Goal: Transaction & Acquisition: Book appointment/travel/reservation

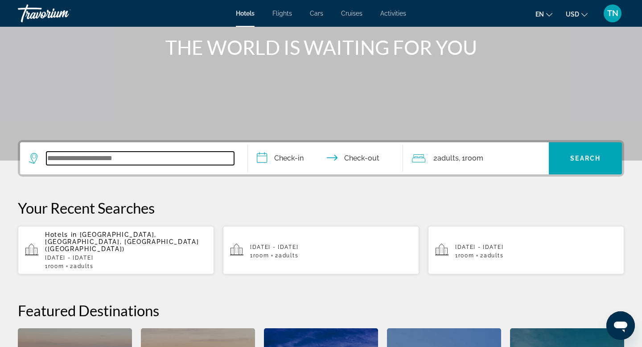
click at [180, 161] on input "Search widget" at bounding box center [140, 158] width 188 height 13
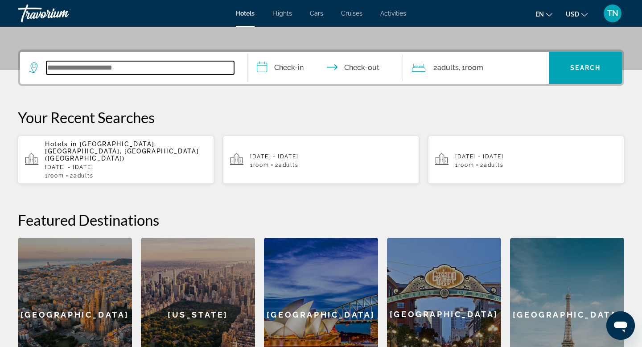
scroll to position [218, 0]
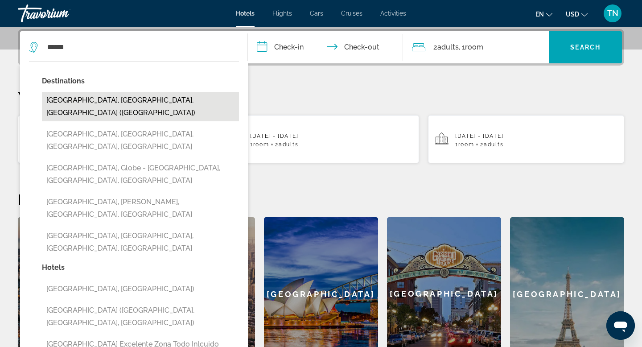
click at [108, 103] on button "[GEOGRAPHIC_DATA], [GEOGRAPHIC_DATA], [GEOGRAPHIC_DATA] ([GEOGRAPHIC_DATA])" at bounding box center [140, 106] width 197 height 29
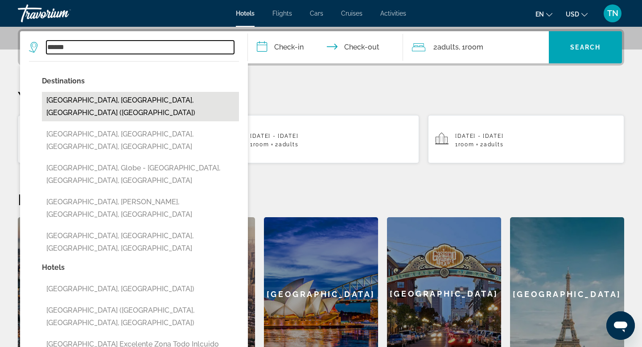
type input "**********"
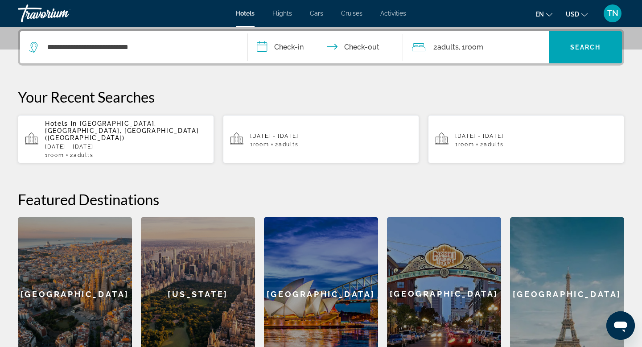
click at [299, 46] on input "**********" at bounding box center [327, 48] width 159 height 35
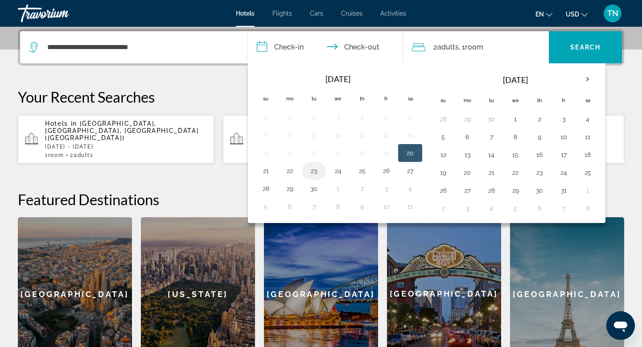
click at [314, 174] on button "23" at bounding box center [314, 170] width 14 height 12
click at [333, 172] on button "24" at bounding box center [338, 170] width 14 height 12
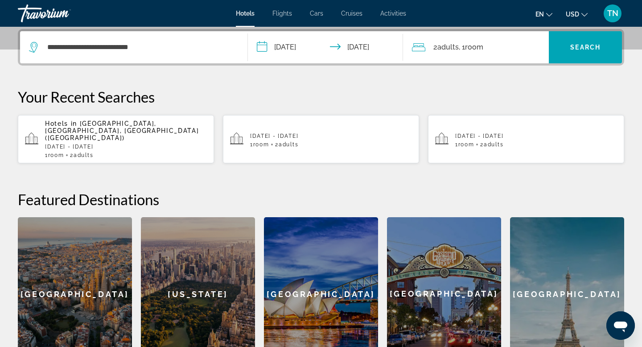
click at [303, 44] on input "**********" at bounding box center [327, 48] width 159 height 35
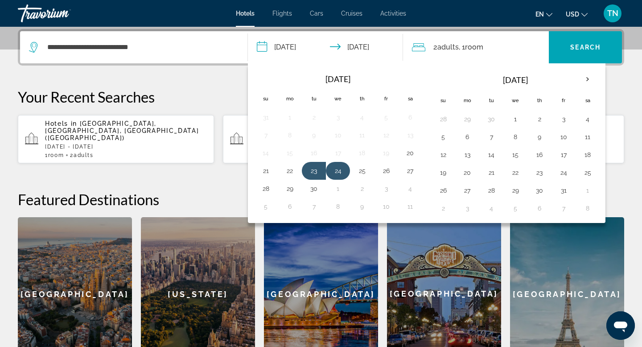
click at [337, 167] on button "24" at bounding box center [338, 170] width 14 height 12
click at [389, 170] on button "26" at bounding box center [386, 170] width 14 height 12
type input "**********"
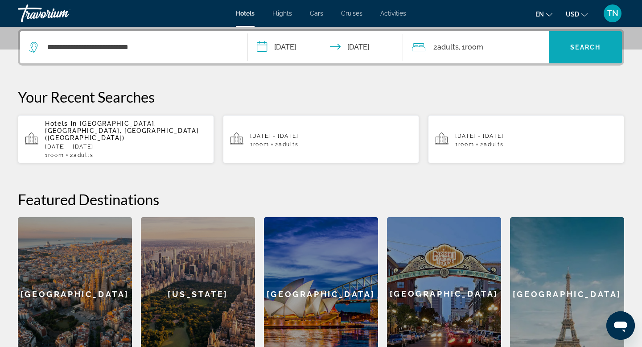
click at [586, 44] on span "Search" at bounding box center [585, 47] width 30 height 7
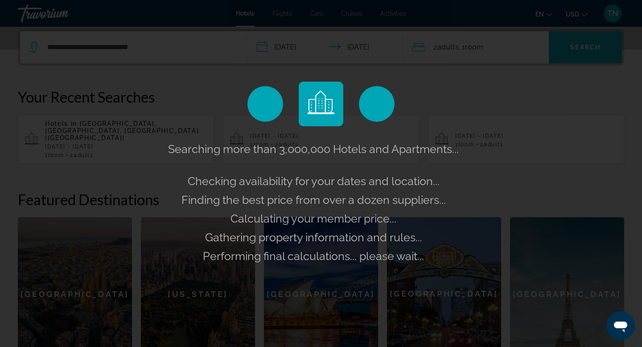
click at [586, 44] on div "Searching more than 3,000,000 Hotels and Apartments... Checking availability fo…" at bounding box center [321, 173] width 642 height 347
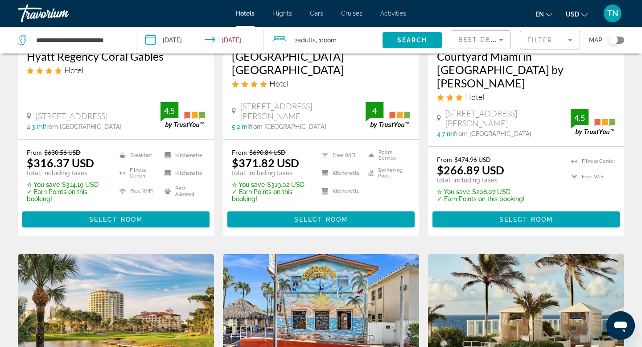
scroll to position [196, 0]
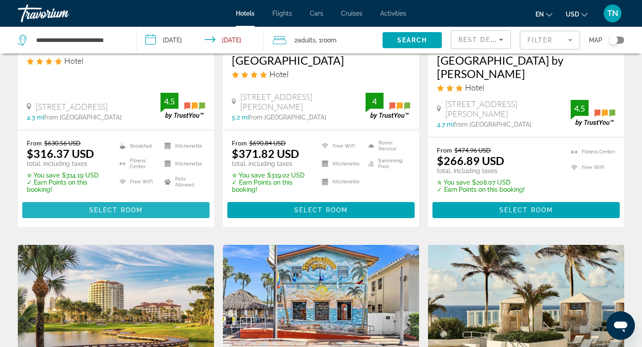
click at [97, 206] on span "Select Room" at bounding box center [115, 209] width 53 height 7
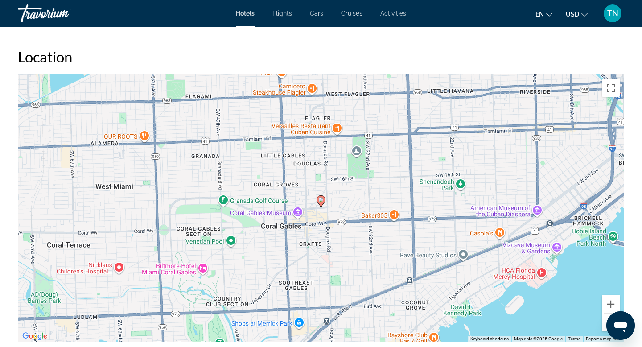
scroll to position [909, 0]
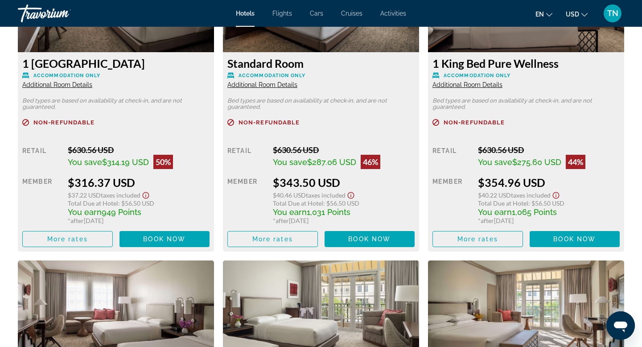
scroll to position [1314, 0]
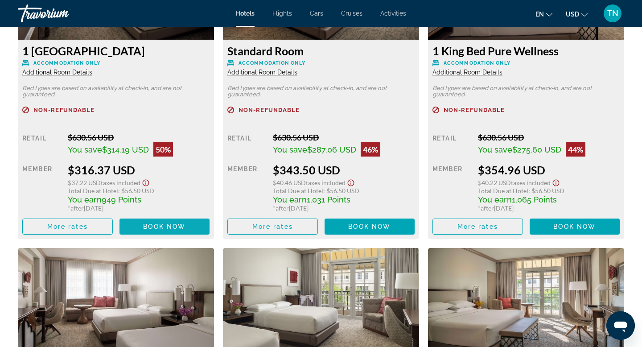
click at [185, 223] on span "Book now" at bounding box center [164, 226] width 42 height 7
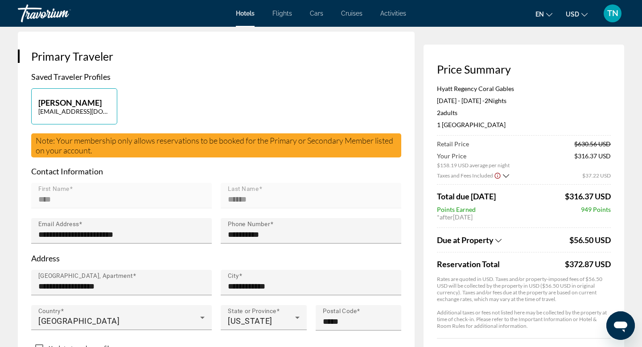
scroll to position [172, 0]
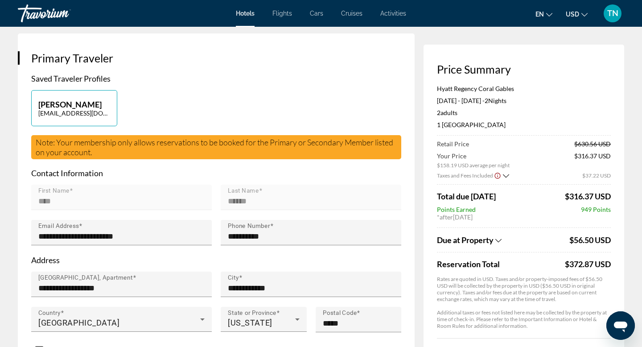
click at [611, 93] on div "Price Summary Hyatt Regency Coral Gables Sep 24, 2025 - Sep 26, 2025 - 2 Night …" at bounding box center [523, 243] width 201 height 397
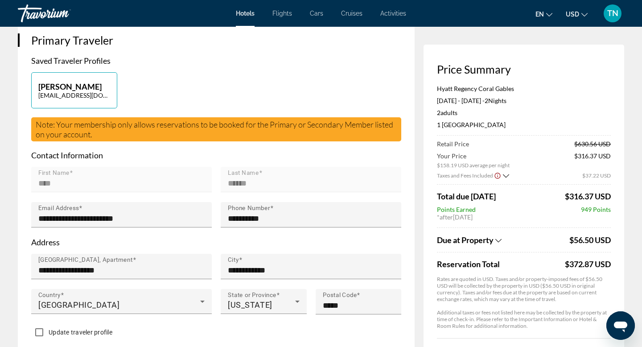
drag, startPoint x: 566, startPoint y: 197, endPoint x: 610, endPoint y: 200, distance: 44.2
click at [610, 200] on span "$316.37 USD" at bounding box center [588, 196] width 46 height 10
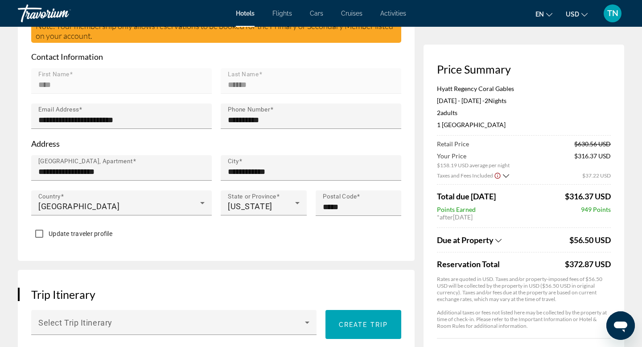
scroll to position [287, 0]
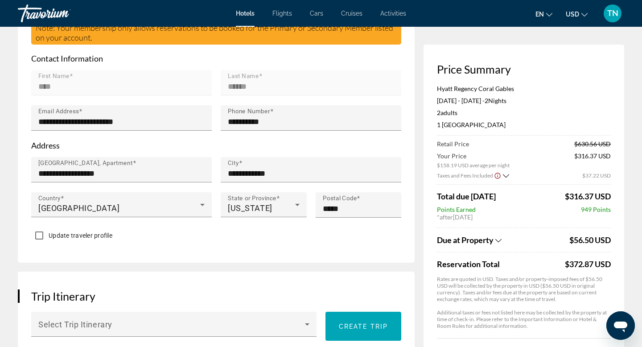
click at [617, 137] on div "Price Summary Hyatt Regency Coral Gables Sep 24, 2025 - Sep 26, 2025 - 2 Night …" at bounding box center [523, 243] width 201 height 397
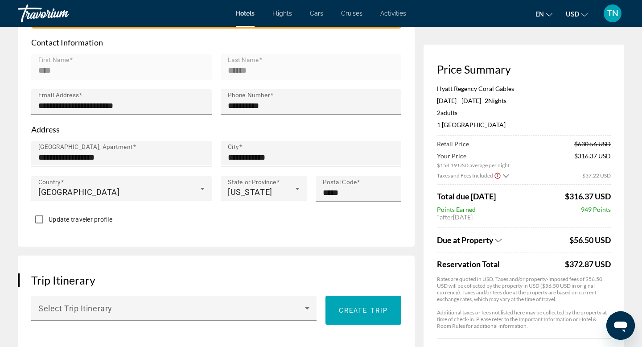
scroll to position [304, 0]
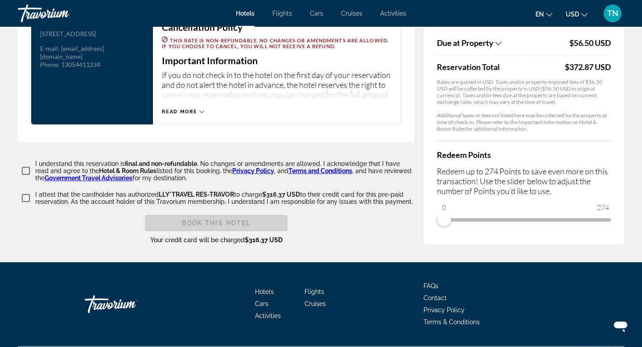
scroll to position [1194, 0]
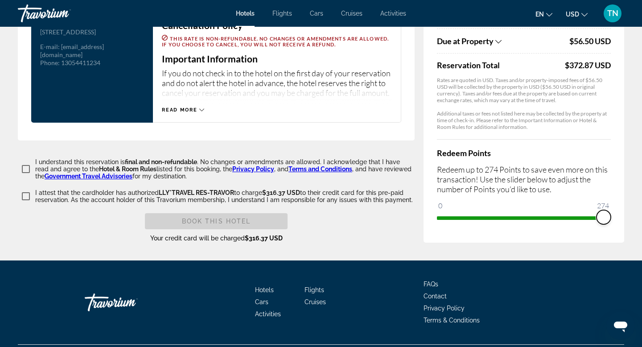
drag, startPoint x: 443, startPoint y: 227, endPoint x: 613, endPoint y: 220, distance: 169.9
click at [613, 220] on div "Price Summary Hyatt Regency Coral Gables Sep 24, 2025 - Sep 26, 2025 - 2 Night …" at bounding box center [523, 38] width 201 height 409
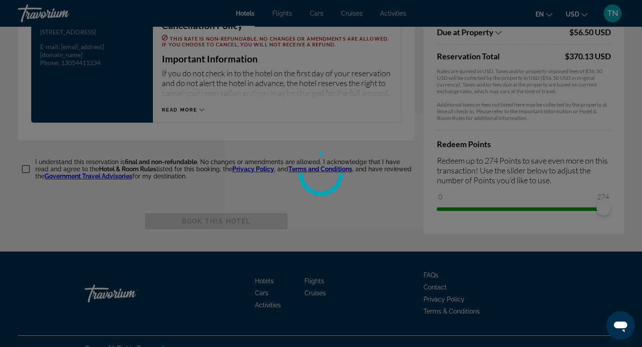
click at [401, 135] on div at bounding box center [321, 173] width 642 height 347
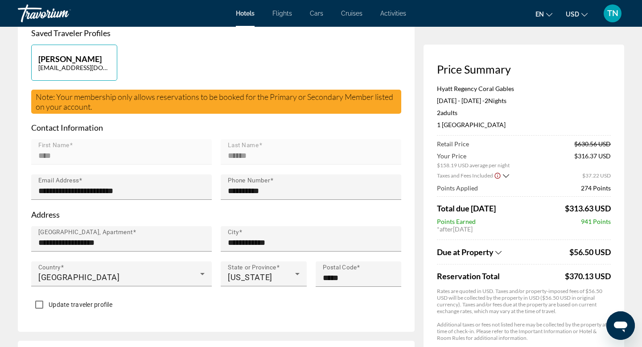
scroll to position [213, 0]
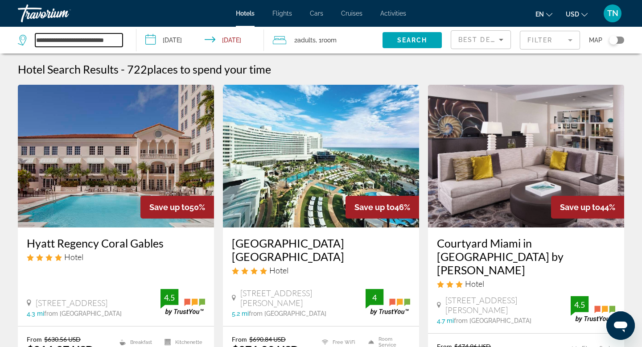
click at [91, 42] on input "**********" at bounding box center [78, 39] width 87 height 13
click at [94, 49] on div "**********" at bounding box center [72, 40] width 109 height 27
click at [94, 47] on div "**********" at bounding box center [72, 40] width 109 height 27
click at [86, 33] on input "**********" at bounding box center [78, 39] width 87 height 13
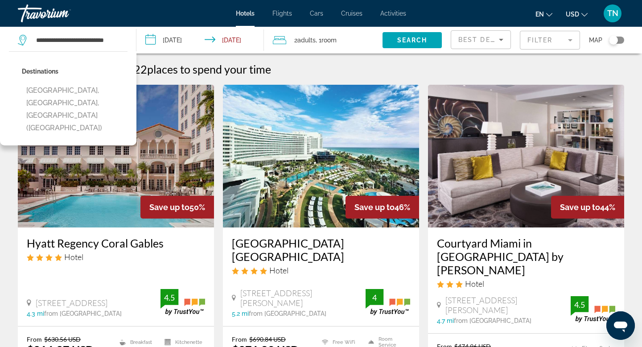
click at [90, 70] on p "Destinations" at bounding box center [75, 71] width 106 height 12
click at [22, 41] on icon "Search widget" at bounding box center [23, 40] width 11 height 11
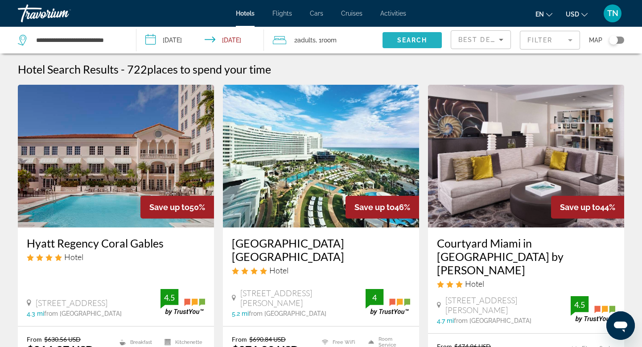
click at [403, 39] on span "Search" at bounding box center [412, 40] width 30 height 7
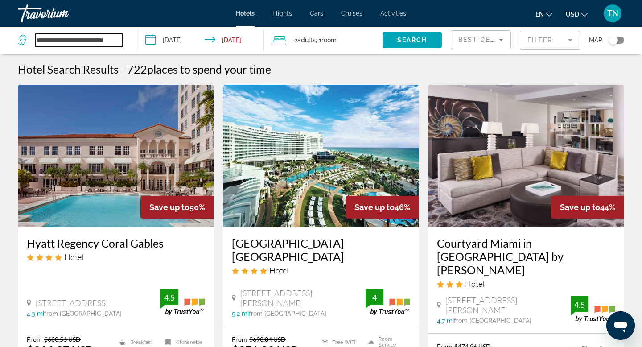
click at [82, 41] on input "**********" at bounding box center [78, 39] width 87 height 13
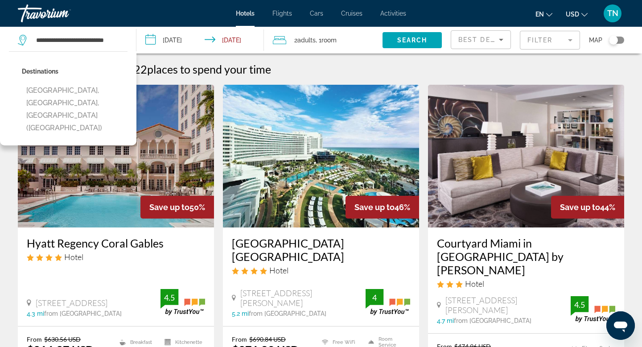
click at [173, 100] on img "Main content" at bounding box center [116, 156] width 196 height 143
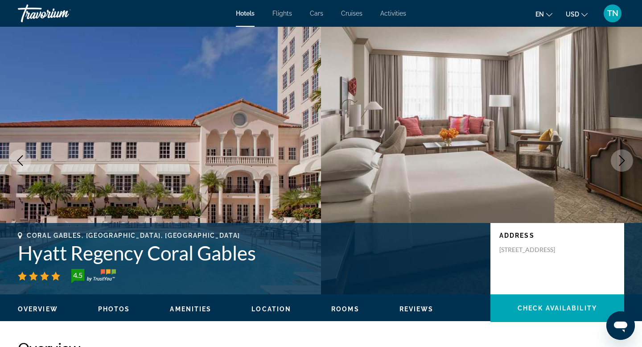
click at [41, 15] on div "Travorium" at bounding box center [62, 13] width 89 height 23
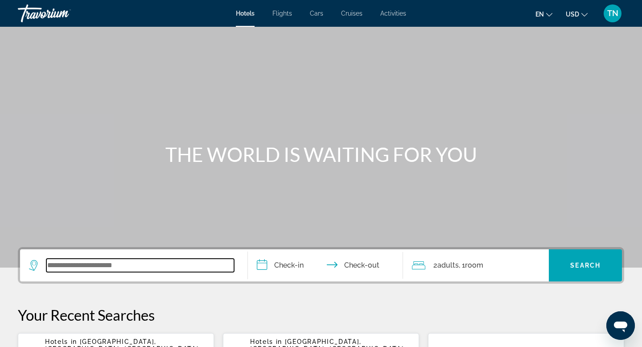
click at [148, 265] on input "Search widget" at bounding box center [140, 264] width 188 height 13
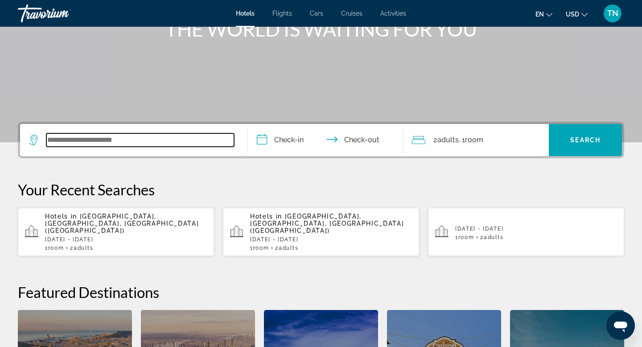
scroll to position [218, 0]
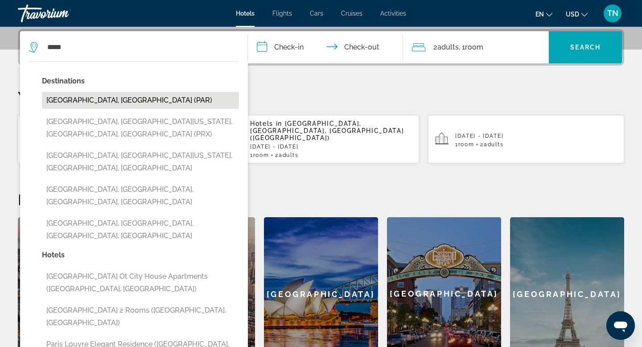
click at [135, 104] on button "Paris, France (PAR)" at bounding box center [140, 100] width 197 height 17
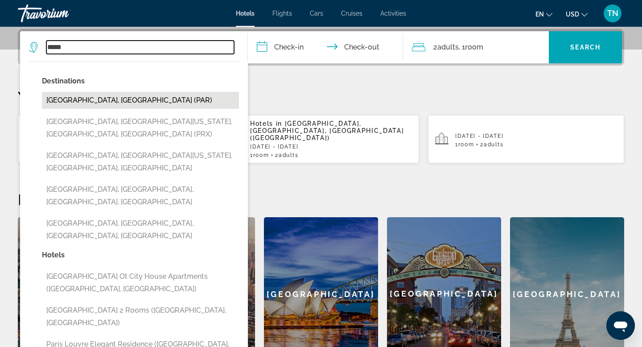
type input "**********"
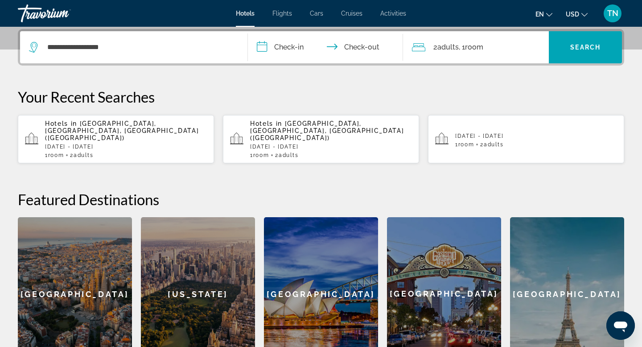
click at [293, 45] on input "**********" at bounding box center [327, 48] width 159 height 35
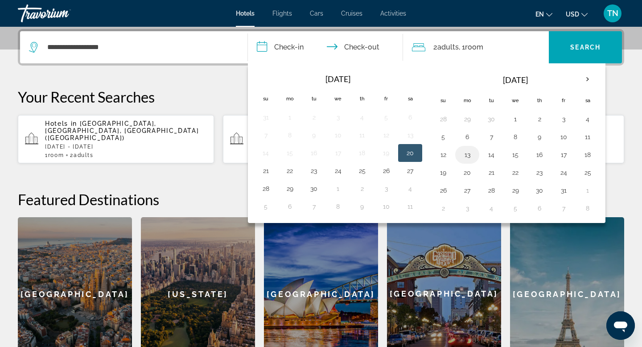
click at [467, 157] on button "13" at bounding box center [467, 154] width 14 height 12
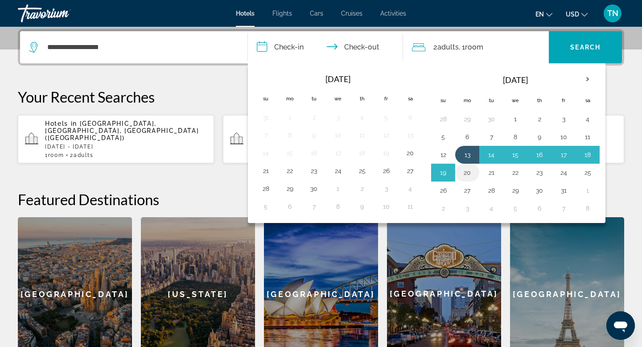
click at [467, 173] on button "20" at bounding box center [467, 172] width 14 height 12
type input "**********"
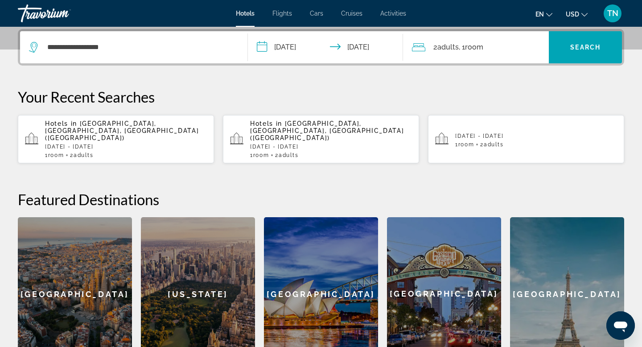
click at [475, 50] on span "Room" at bounding box center [474, 47] width 18 height 8
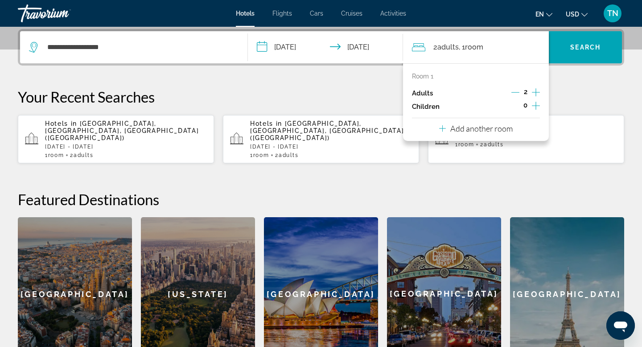
click at [494, 128] on p "Add another room" at bounding box center [481, 128] width 62 height 10
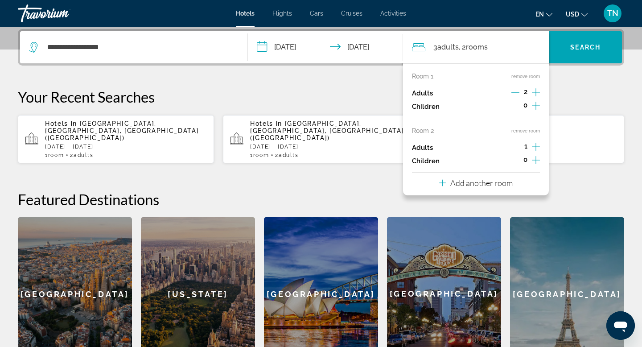
click at [488, 182] on p "Add another room" at bounding box center [481, 183] width 62 height 10
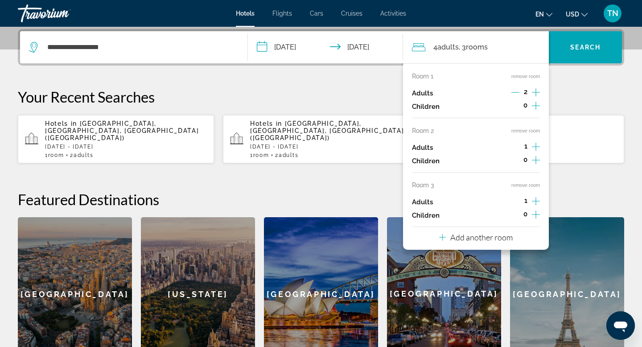
click at [470, 238] on p "Add another room" at bounding box center [481, 237] width 62 height 10
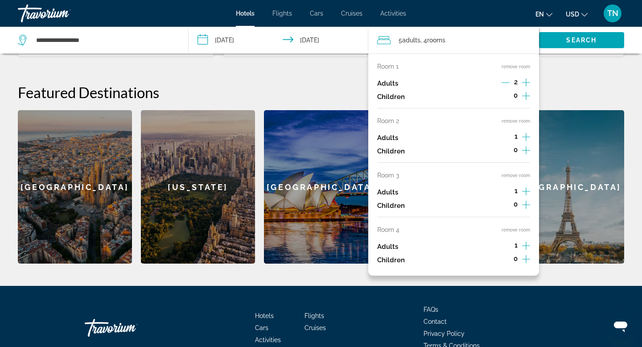
click at [484, 230] on div "Room 4 remove room" at bounding box center [453, 229] width 153 height 7
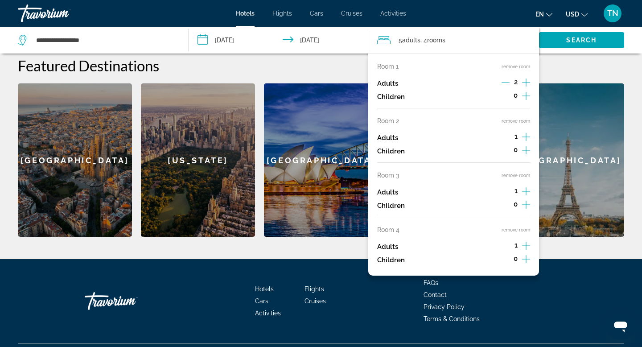
scroll to position [359, 0]
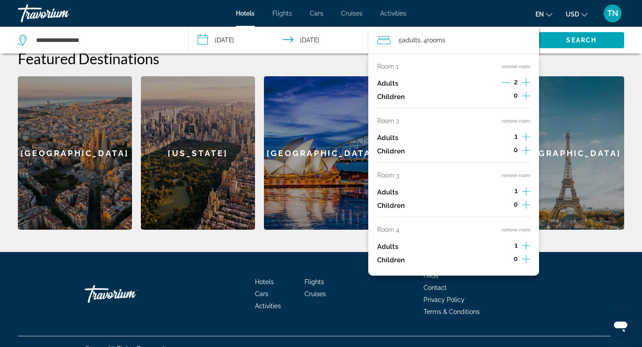
drag, startPoint x: 471, startPoint y: 140, endPoint x: 409, endPoint y: 147, distance: 62.8
click at [409, 147] on div "Room 2 remove room Adults 1 Children 0" at bounding box center [453, 139] width 153 height 45
drag, startPoint x: 389, startPoint y: 146, endPoint x: 402, endPoint y: 167, distance: 24.6
click at [402, 167] on div "Room 1 remove room Adults 2 Children 0 Room 2 remove room Adults 1 Children 0 R…" at bounding box center [453, 164] width 171 height 222
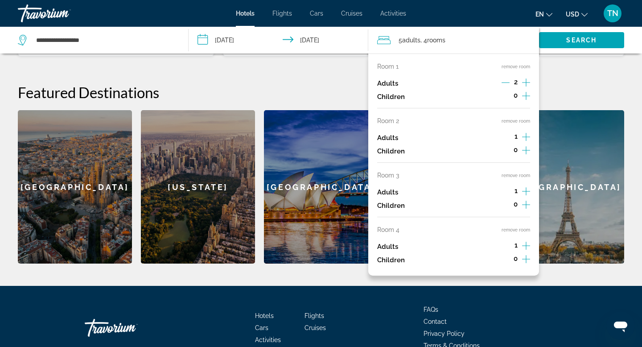
scroll to position [323, 0]
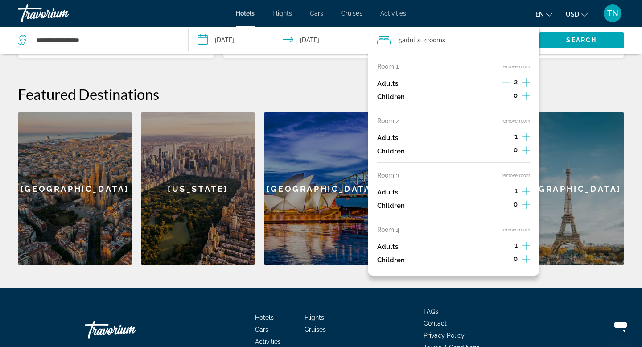
click at [600, 85] on h2 "Featured Destinations" at bounding box center [321, 94] width 606 height 18
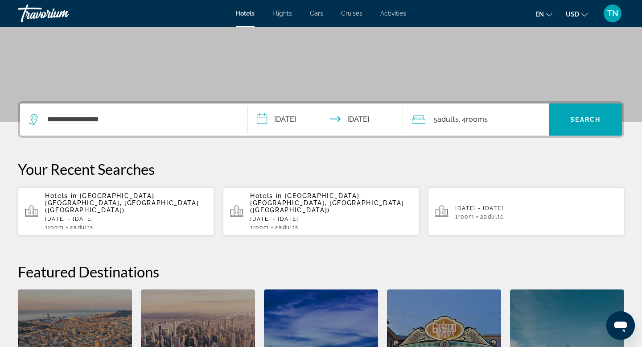
scroll to position [145, 0]
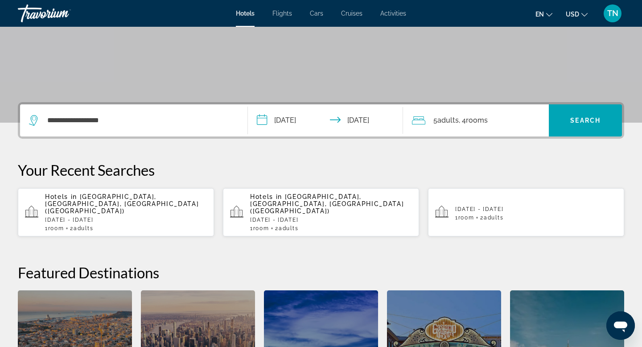
click at [482, 121] on span "rooms" at bounding box center [477, 120] width 22 height 8
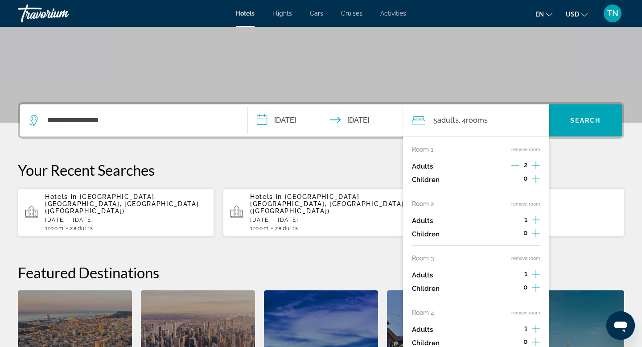
scroll to position [218, 0]
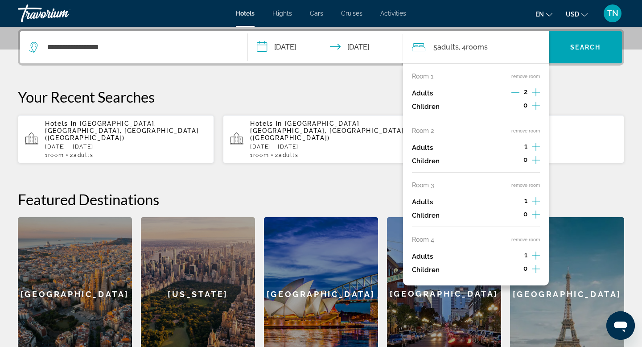
click at [527, 131] on button "remove room" at bounding box center [525, 131] width 29 height 6
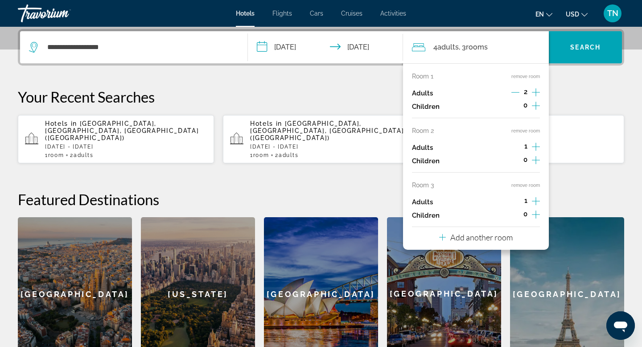
click at [527, 131] on button "remove room" at bounding box center [525, 131] width 29 height 6
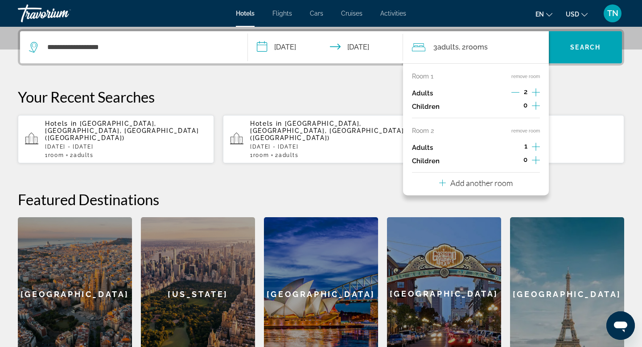
click at [527, 131] on button "remove room" at bounding box center [525, 131] width 29 height 6
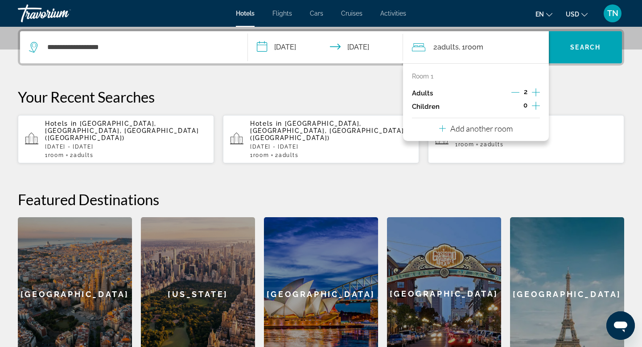
click at [582, 88] on p "Your Recent Searches" at bounding box center [321, 97] width 606 height 18
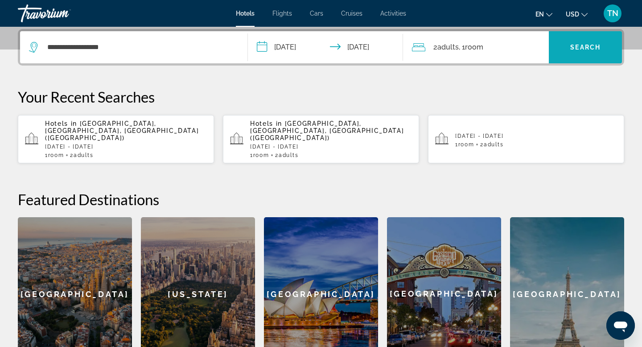
click at [587, 52] on span "Search widget" at bounding box center [585, 47] width 73 height 21
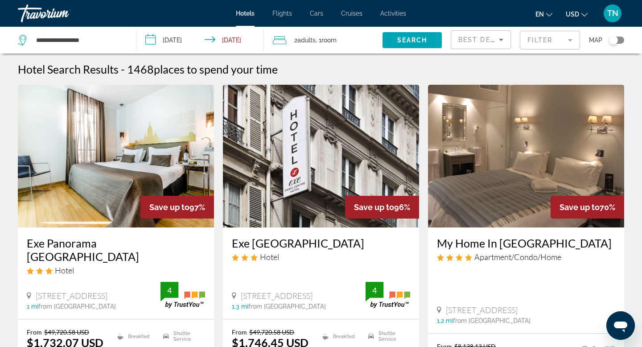
click at [291, 69] on div "Hotel Search Results - 1468 places to spend your time" at bounding box center [321, 68] width 606 height 13
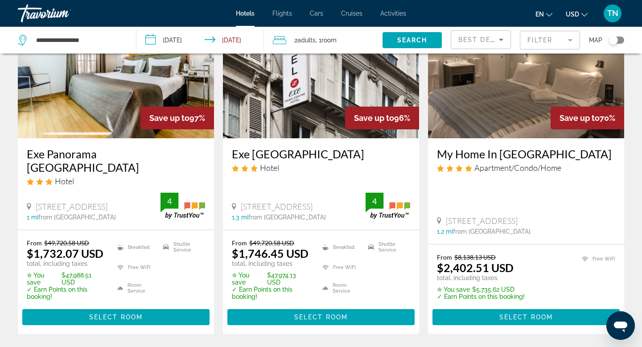
scroll to position [107, 0]
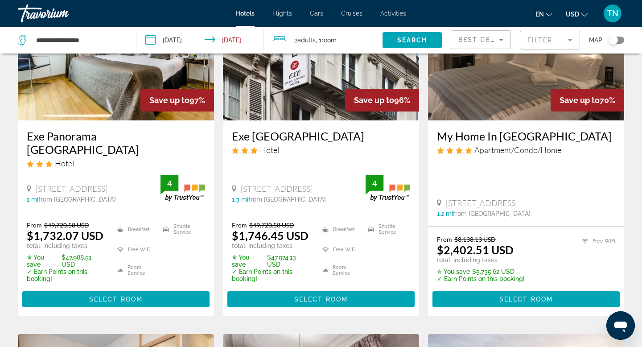
click at [596, 198] on div "5 Rue De Malte, Paris" at bounding box center [526, 203] width 178 height 10
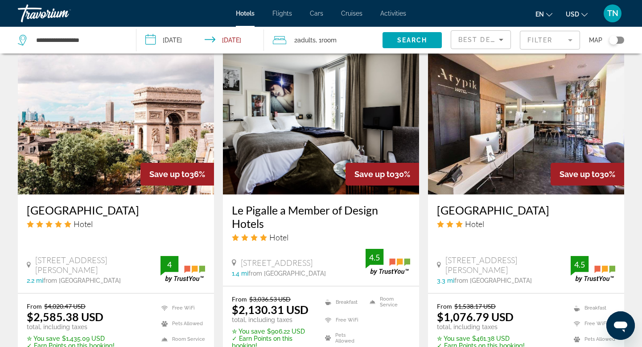
scroll to position [731, 0]
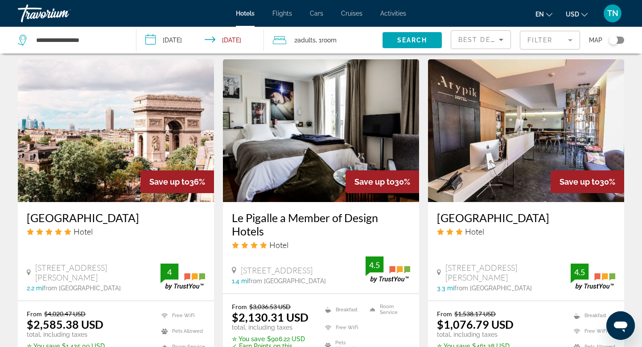
click at [393, 16] on span "Activities" at bounding box center [393, 13] width 26 height 7
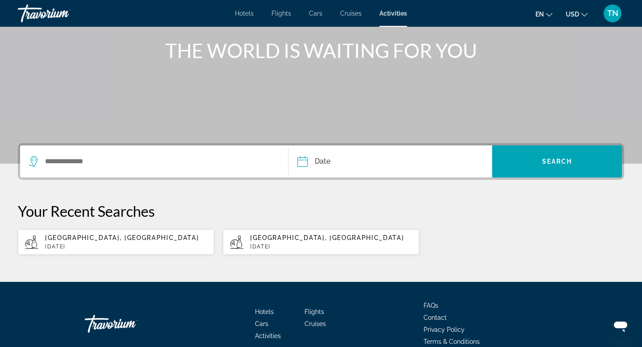
scroll to position [125, 0]
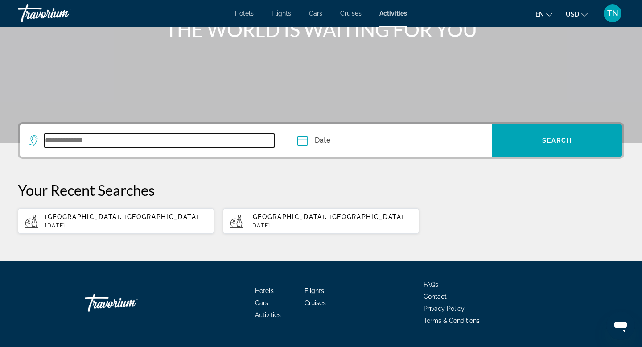
click at [92, 135] on input "Search widget" at bounding box center [159, 140] width 230 height 13
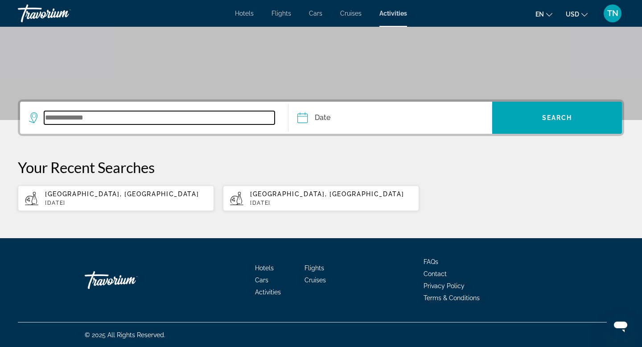
scroll to position [148, 0]
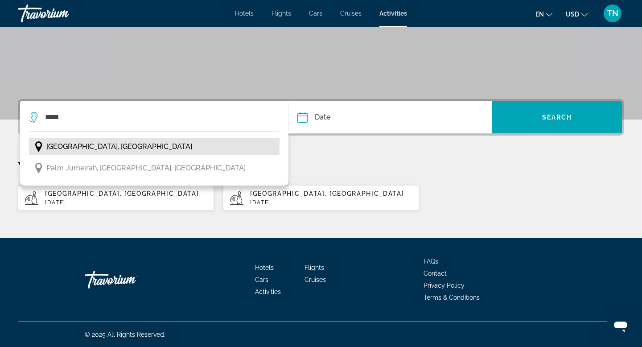
click at [138, 148] on span "Dubai, United Arab Emirates" at bounding box center [119, 146] width 146 height 12
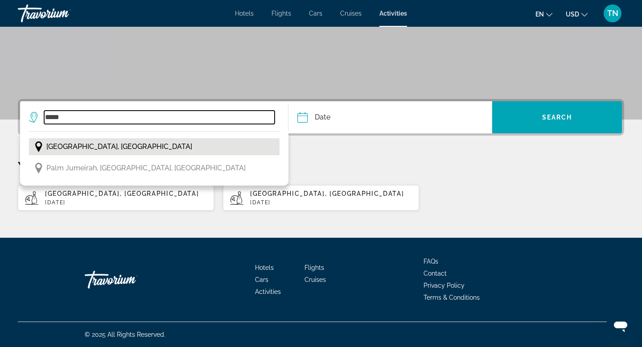
type input "**********"
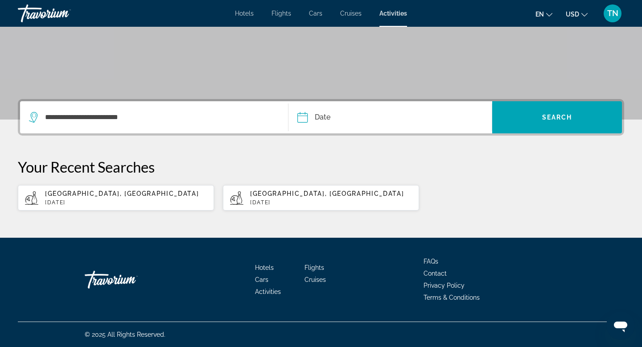
click at [324, 117] on input "Date" at bounding box center [345, 118] width 101 height 35
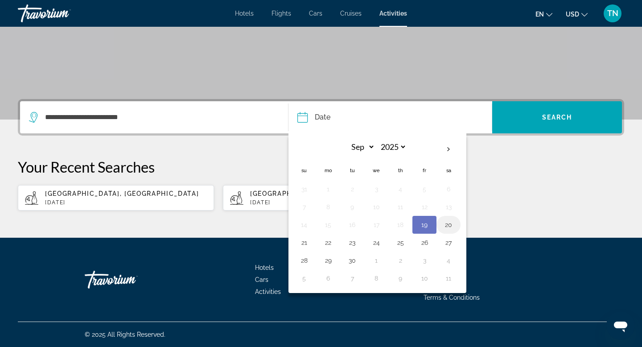
click at [441, 224] on button "20" at bounding box center [448, 224] width 14 height 12
type input "**********"
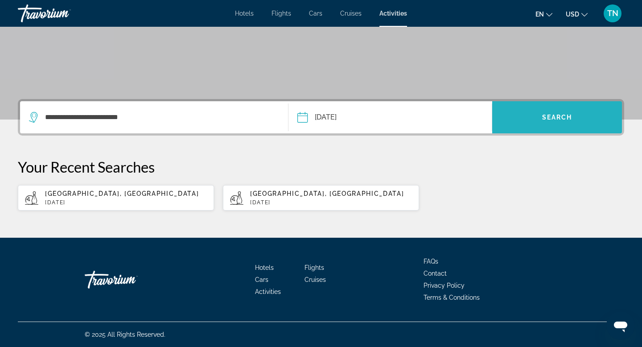
click at [541, 111] on span "Search widget" at bounding box center [557, 117] width 130 height 21
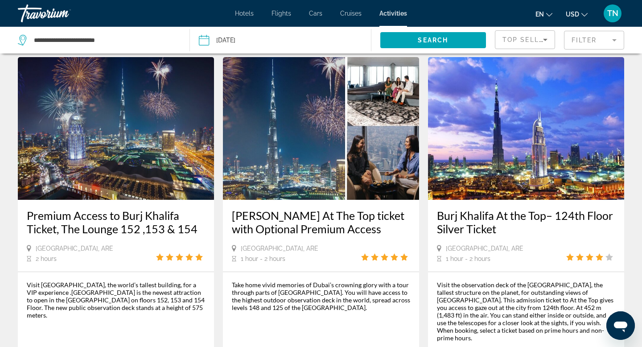
scroll to position [1266, 0]
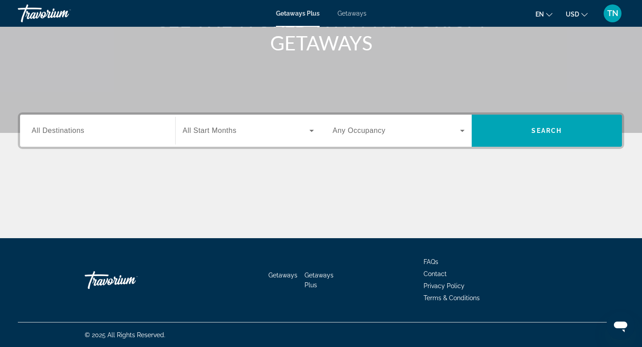
scroll to position [135, 0]
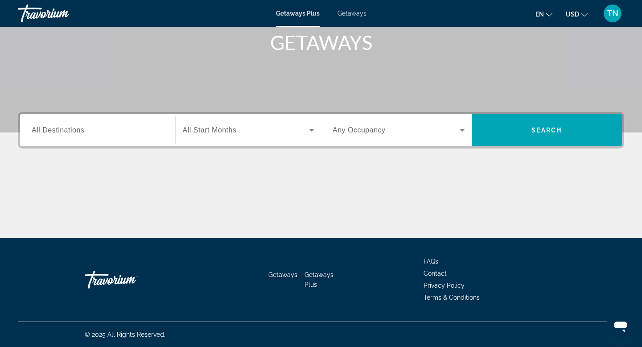
click at [90, 132] on input "Destination All Destinations" at bounding box center [98, 130] width 132 height 11
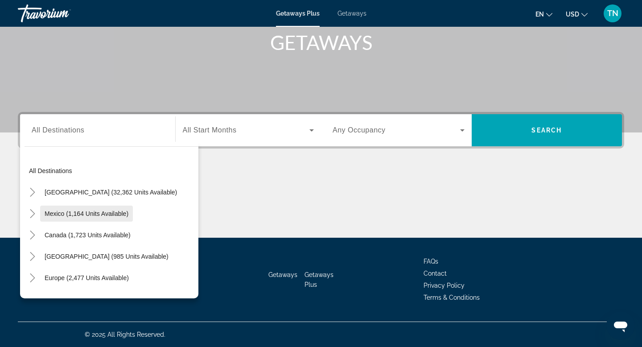
drag, startPoint x: 112, startPoint y: 164, endPoint x: 105, endPoint y: 219, distance: 55.3
click at [105, 220] on mat-tree "All destinations [GEOGRAPHIC_DATA] (32,362 units available) [GEOGRAPHIC_DATA] (…" at bounding box center [112, 299] width 174 height 278
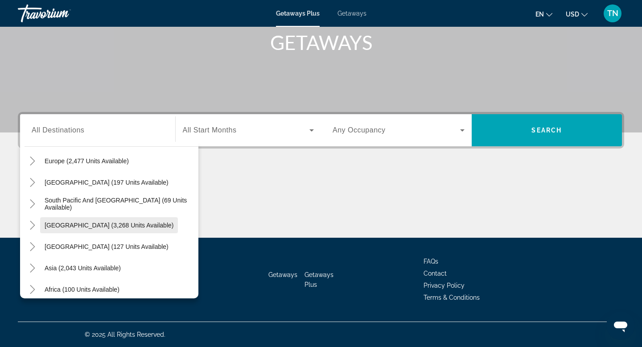
scroll to position [144, 0]
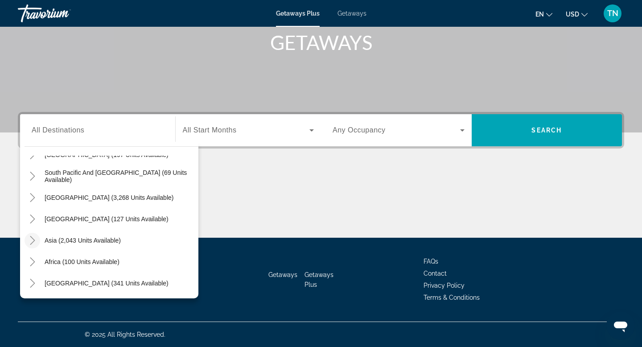
click at [36, 238] on icon "Toggle Asia (2,043 units available)" at bounding box center [32, 240] width 9 height 9
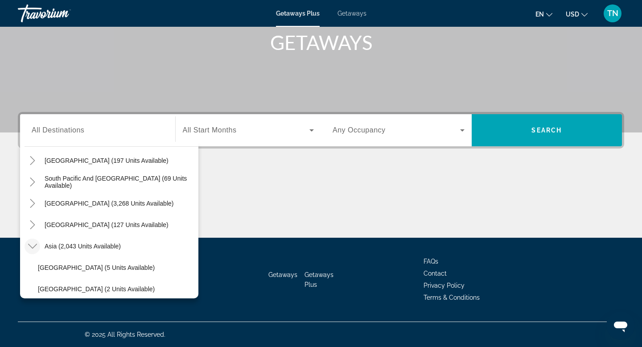
scroll to position [218, 0]
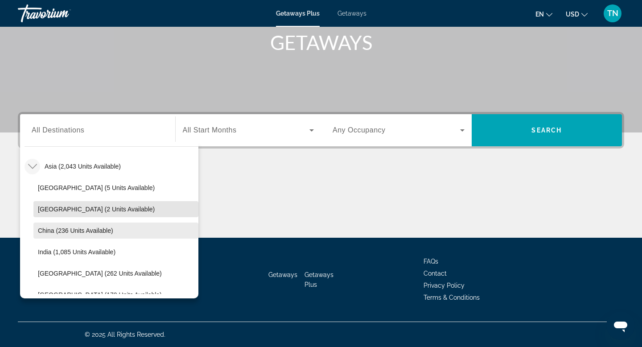
drag, startPoint x: 127, startPoint y: 201, endPoint x: 125, endPoint y: 233, distance: 31.7
click at [125, 233] on ul "[GEOGRAPHIC_DATA] (5 units available) [GEOGRAPHIC_DATA] (2 units available) [GE…" at bounding box center [112, 294] width 174 height 235
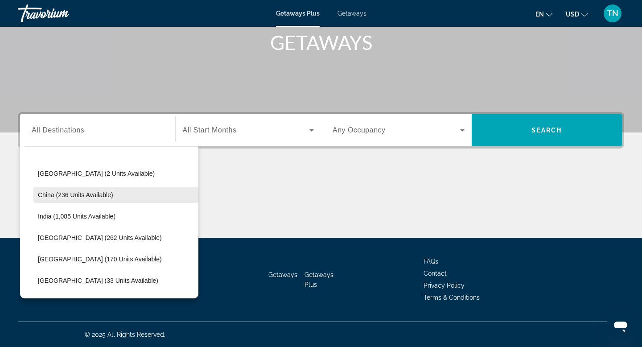
scroll to position [272, 0]
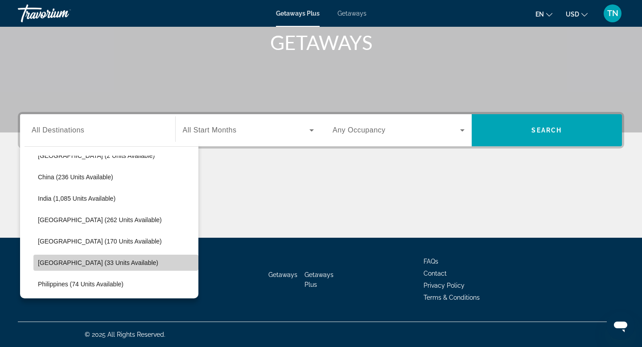
click at [121, 259] on span "Search widget" at bounding box center [115, 262] width 165 height 21
type input "**********"
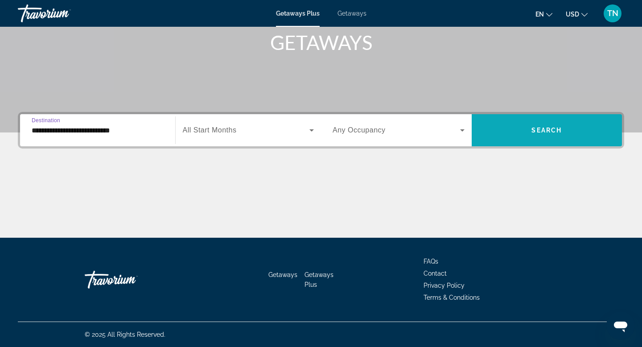
click at [570, 135] on span "Search widget" at bounding box center [547, 129] width 151 height 21
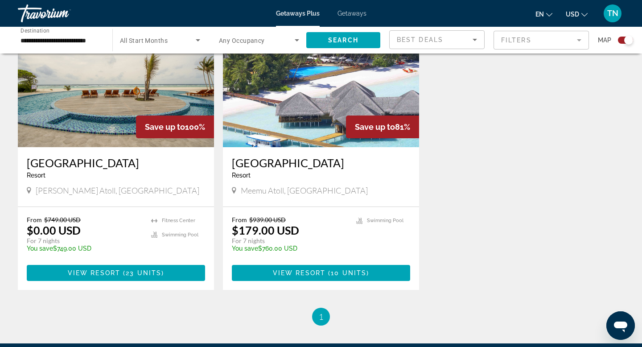
scroll to position [374, 0]
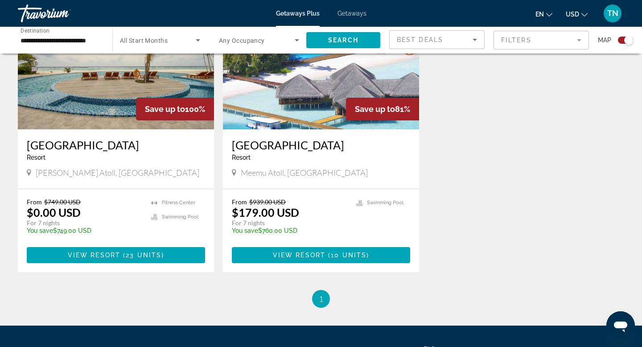
click at [456, 151] on div "Save up to 100% [GEOGRAPHIC_DATA] - This is an adults only resort Haa Dhaalu At…" at bounding box center [320, 138] width 615 height 303
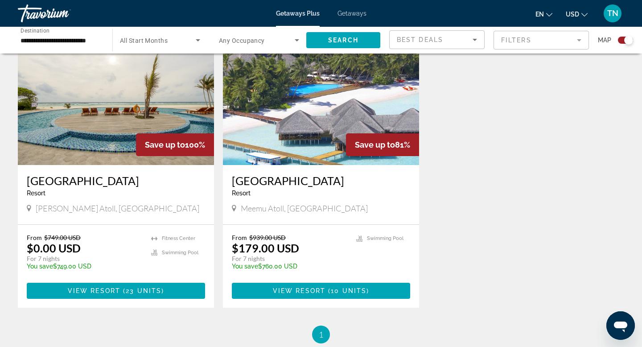
scroll to position [321, 0]
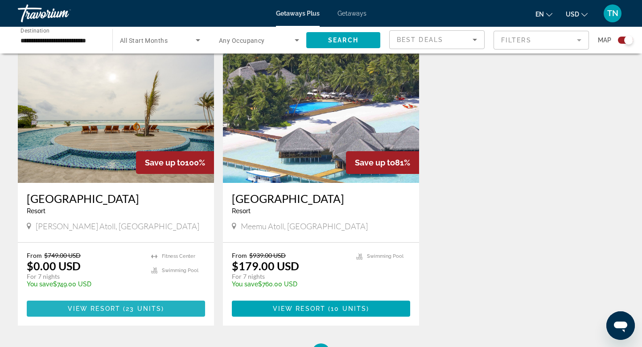
click at [103, 311] on span "View Resort" at bounding box center [94, 308] width 53 height 7
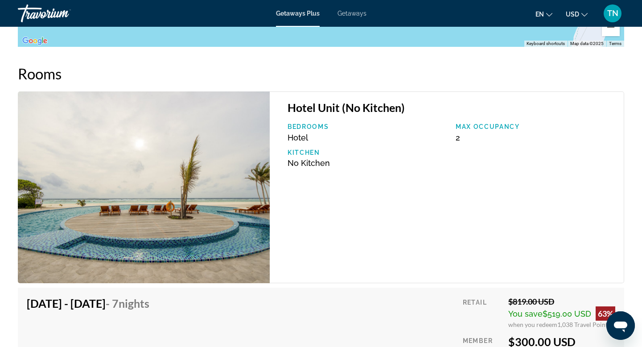
scroll to position [1622, 0]
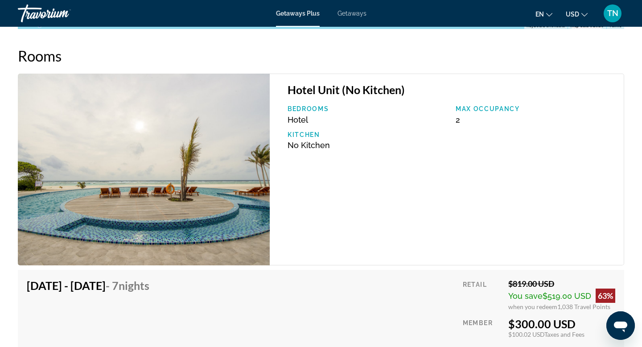
click at [410, 207] on div "Hotel Unit (No Kitchen) Bedrooms Hotel Max Occupancy 2 Kitchen No Kitchen" at bounding box center [447, 170] width 354 height 192
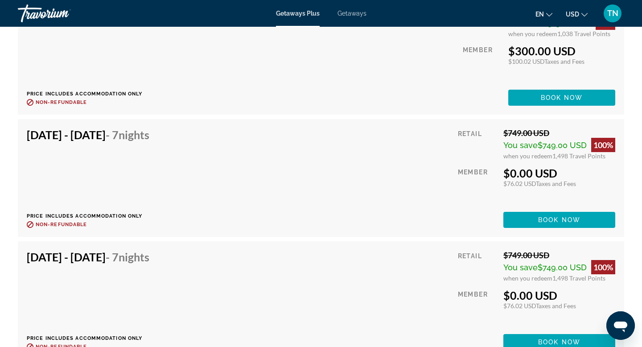
scroll to position [1907, 0]
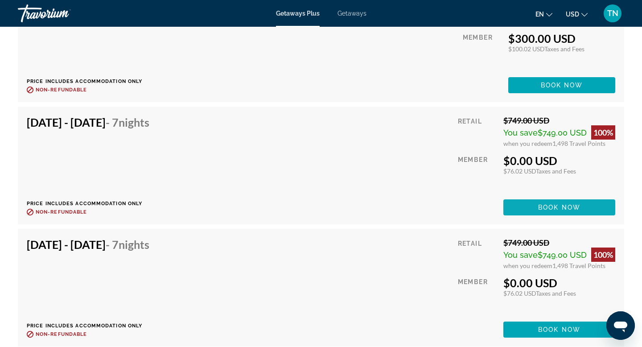
click at [519, 200] on span "Main content" at bounding box center [559, 207] width 112 height 21
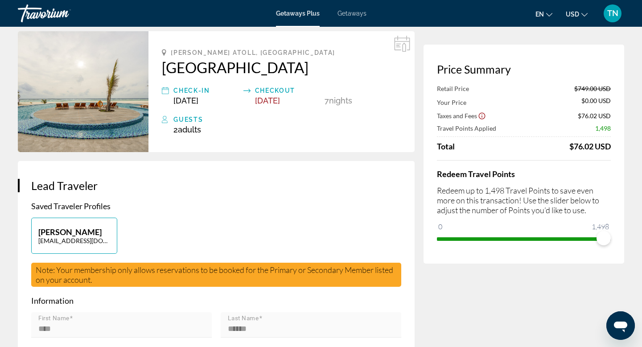
scroll to position [71, 0]
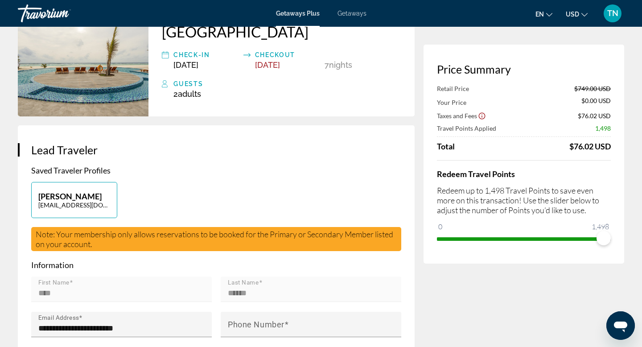
click at [338, 185] on div "[PERSON_NAME] [EMAIL_ADDRESS][DOMAIN_NAME]" at bounding box center [216, 204] width 379 height 45
click at [246, 174] on p "Saved Traveler Profiles" at bounding box center [216, 170] width 370 height 10
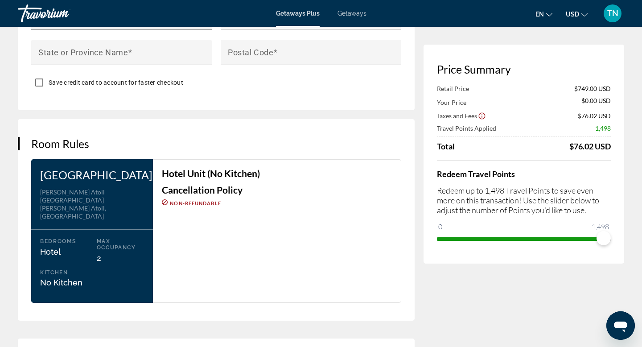
scroll to position [1016, 0]
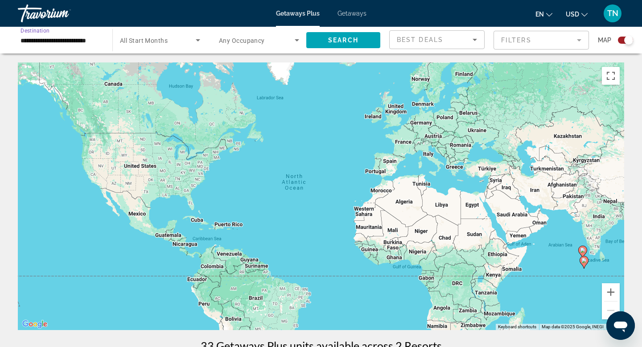
click at [81, 40] on input "**********" at bounding box center [61, 40] width 80 height 11
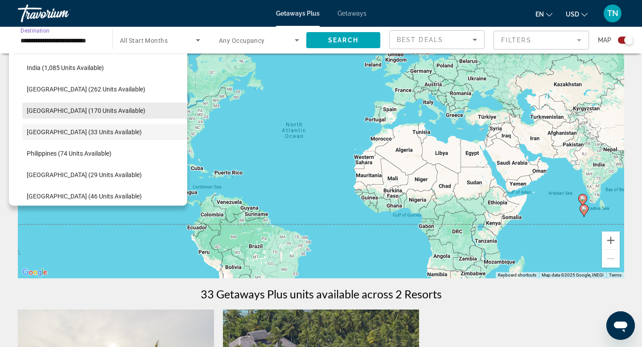
scroll to position [53, 0]
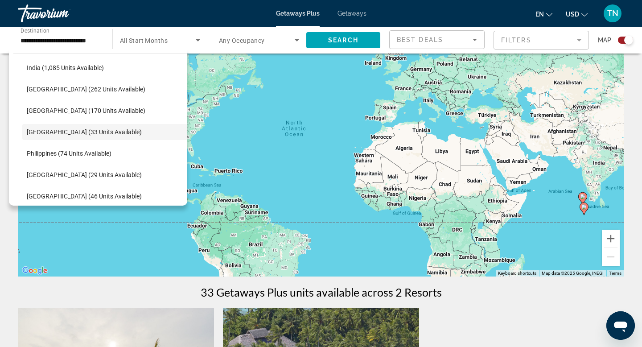
click at [82, 48] on div "**********" at bounding box center [61, 40] width 80 height 25
click at [247, 82] on div "To activate drag with keyboard, press Alt + Enter. Once in keyboard drag state,…" at bounding box center [321, 142] width 606 height 267
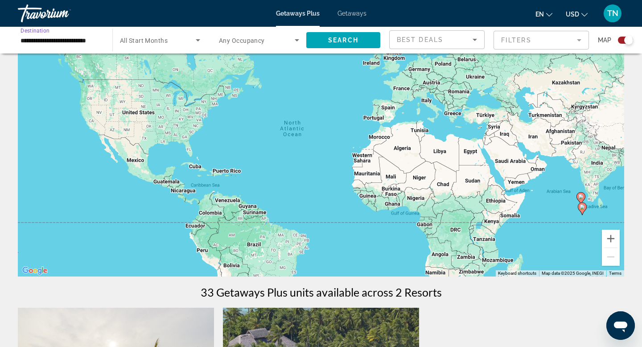
click at [84, 41] on input "**********" at bounding box center [61, 40] width 80 height 11
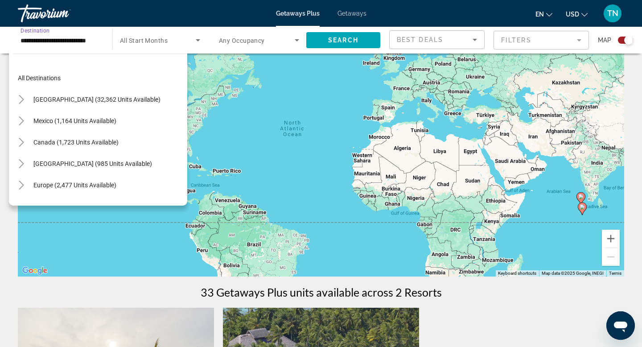
scroll to position [310, 0]
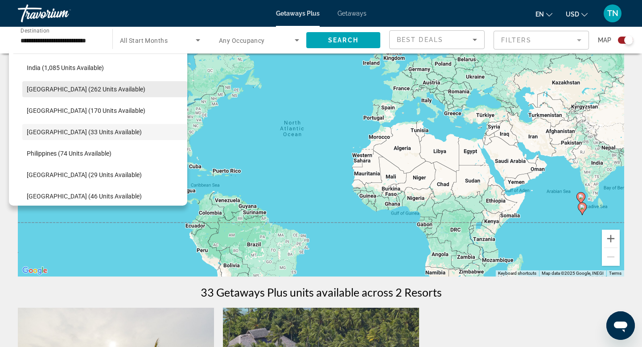
drag, startPoint x: 102, startPoint y: 98, endPoint x: 102, endPoint y: 81, distance: 16.9
click at [102, 81] on span "Search widget" at bounding box center [104, 88] width 165 height 21
type input "**********"
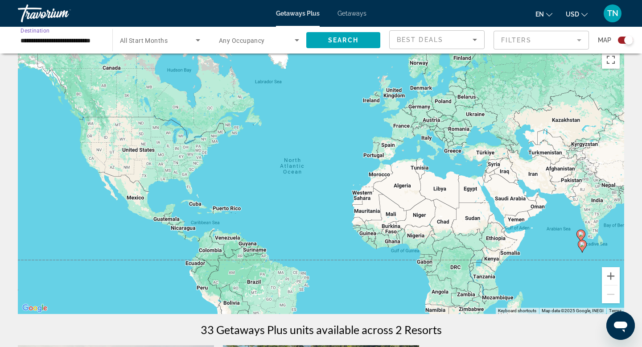
scroll to position [0, 0]
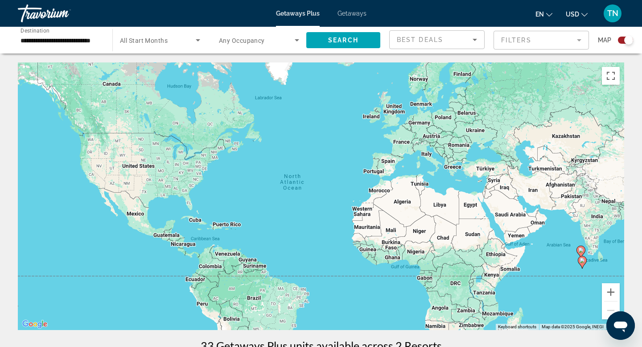
click at [87, 46] on div "**********" at bounding box center [61, 40] width 80 height 25
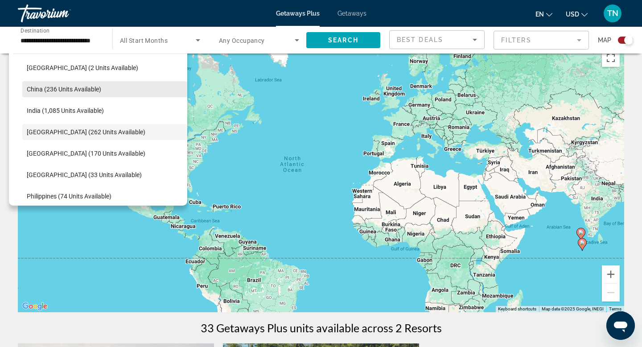
drag, startPoint x: 172, startPoint y: 131, endPoint x: 165, endPoint y: 84, distance: 46.8
click at [165, 84] on ul "[GEOGRAPHIC_DATA] (5 units available) [GEOGRAPHIC_DATA] (2 units available) [GE…" at bounding box center [100, 153] width 174 height 235
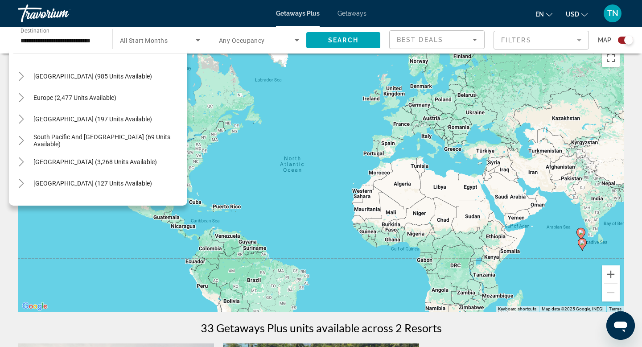
scroll to position [89, 0]
click at [22, 161] on icon "Toggle South America (3,268 units available)" at bounding box center [21, 160] width 5 height 9
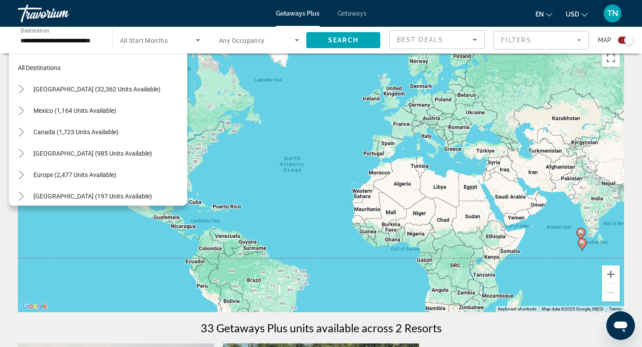
scroll to position [4, 0]
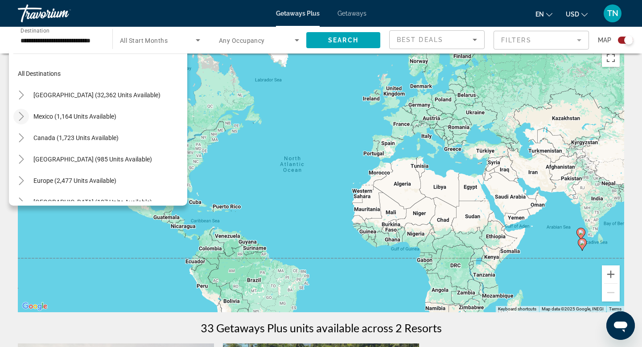
click at [21, 117] on icon "Toggle Mexico (1,164 units available)" at bounding box center [21, 116] width 9 height 9
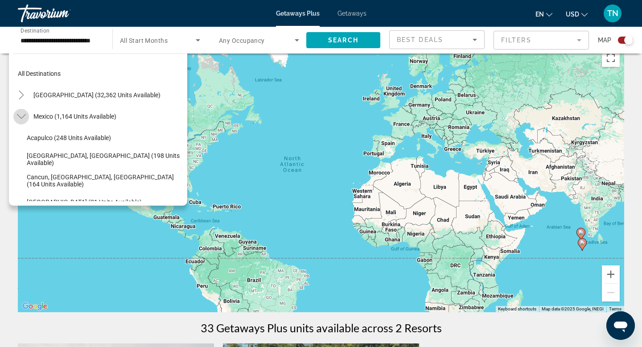
scroll to position [47, 0]
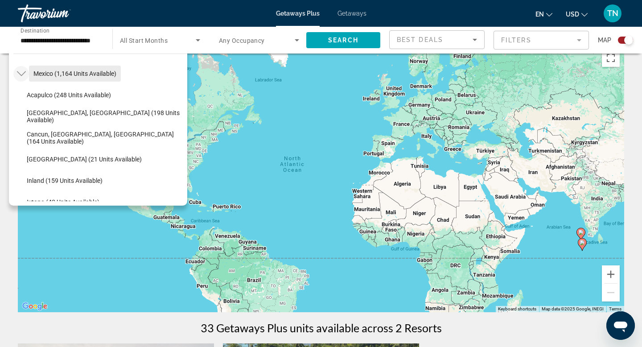
click at [71, 71] on span "Mexico (1,164 units available)" at bounding box center [74, 73] width 83 height 7
type input "**********"
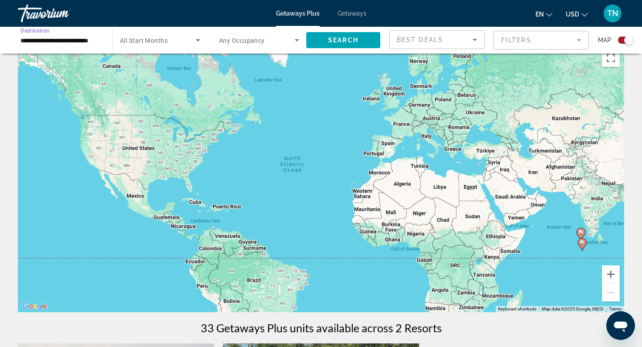
scroll to position [0, 8]
click at [339, 41] on span "Search" at bounding box center [343, 40] width 30 height 7
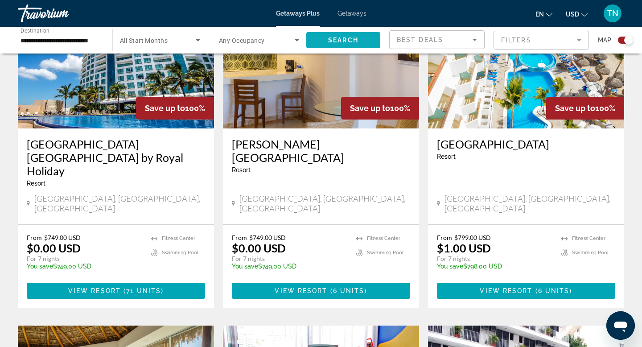
scroll to position [392, 0]
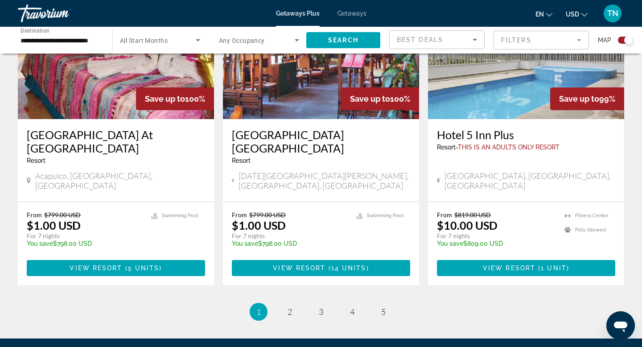
scroll to position [1411, 0]
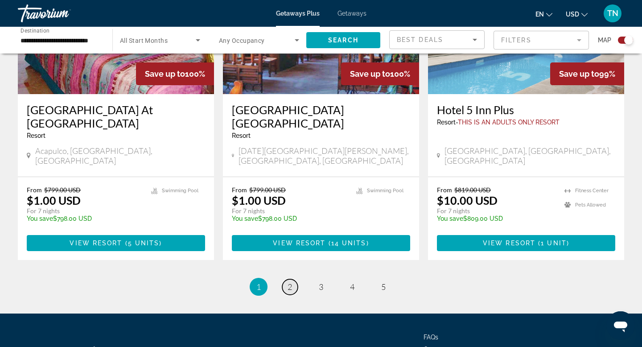
click at [294, 279] on link "page 2" at bounding box center [290, 287] width 16 height 16
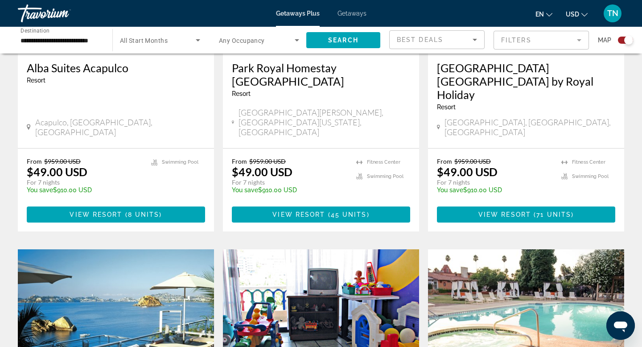
scroll to position [499, 0]
